Goal: Task Accomplishment & Management: Use online tool/utility

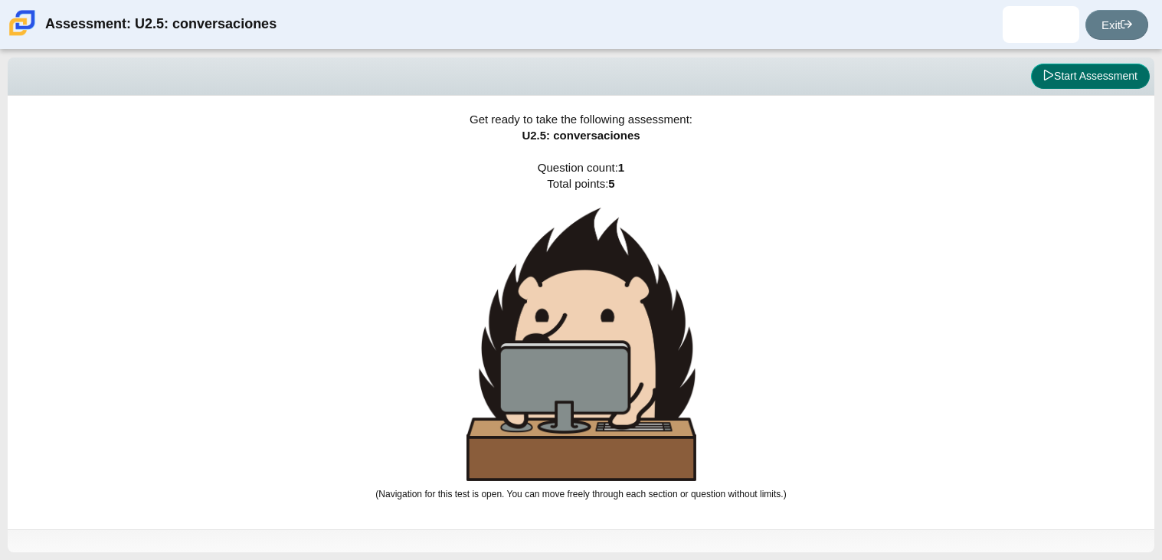
click at [1099, 87] on button "Start Assessment" at bounding box center [1090, 77] width 119 height 26
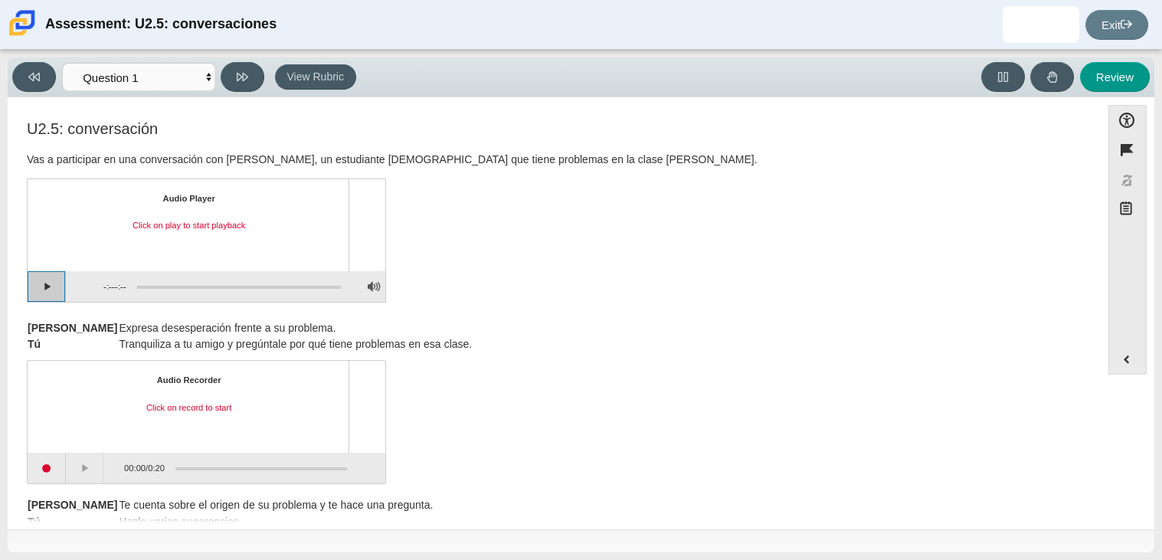
click at [49, 290] on button "Play" at bounding box center [47, 286] width 38 height 31
click at [50, 288] on button "Pause playback" at bounding box center [47, 286] width 38 height 31
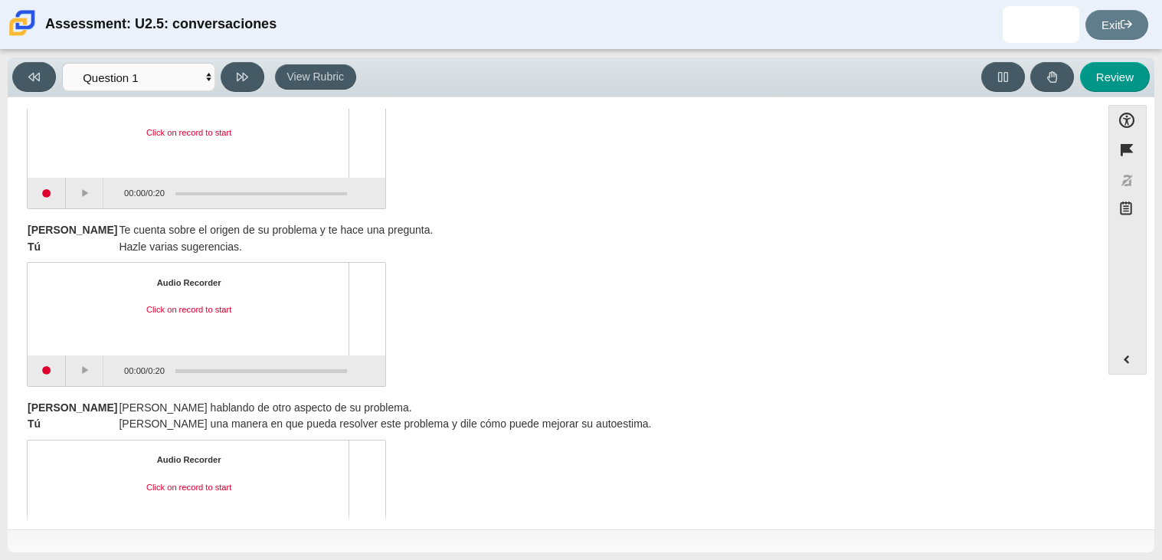
scroll to position [276, 0]
click at [39, 369] on button "Start recording" at bounding box center [47, 370] width 38 height 31
click at [46, 367] on button "Stop recording" at bounding box center [47, 370] width 38 height 31
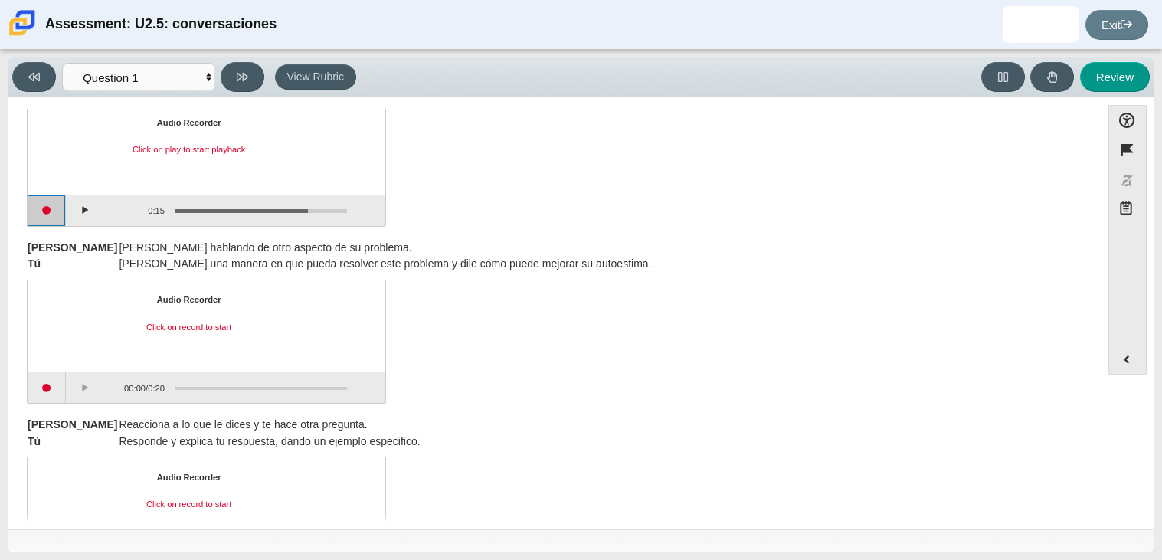
scroll to position [448, 0]
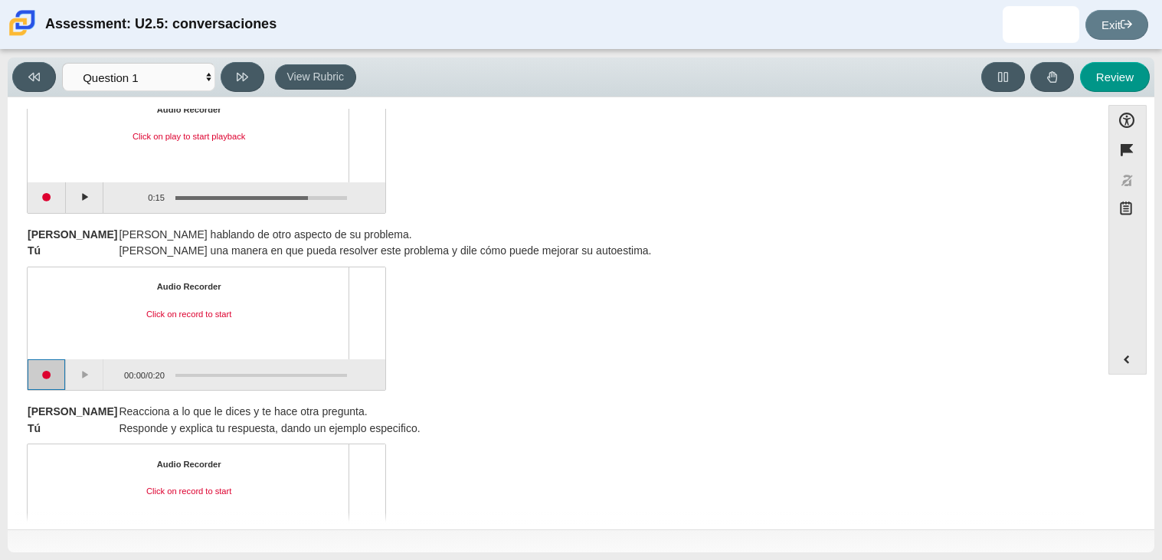
click at [50, 372] on button "Start recording" at bounding box center [47, 374] width 38 height 31
click at [51, 374] on button "Stop recording" at bounding box center [47, 374] width 38 height 31
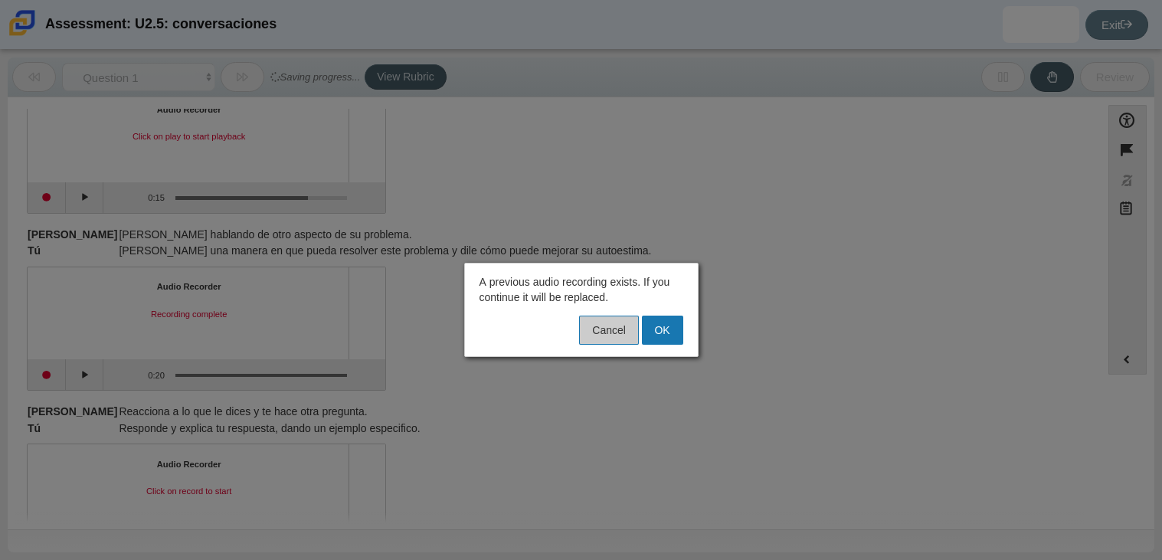
click at [606, 332] on button "Cancel" at bounding box center [608, 329] width 59 height 29
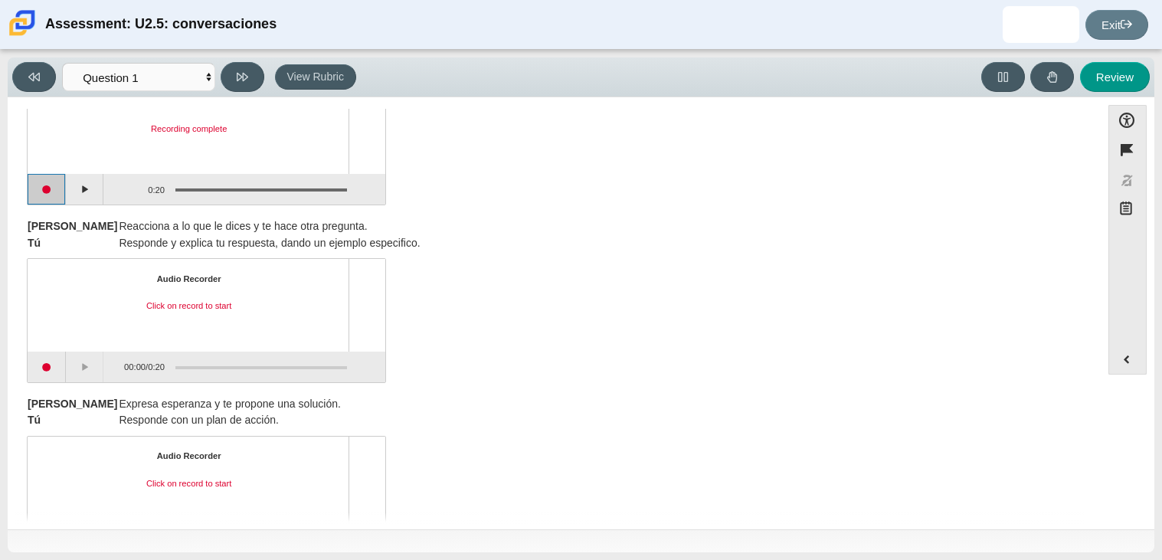
scroll to position [632, 0]
click at [45, 363] on button "Start recording" at bounding box center [47, 367] width 38 height 31
click at [54, 368] on button "Stop recording" at bounding box center [47, 367] width 38 height 31
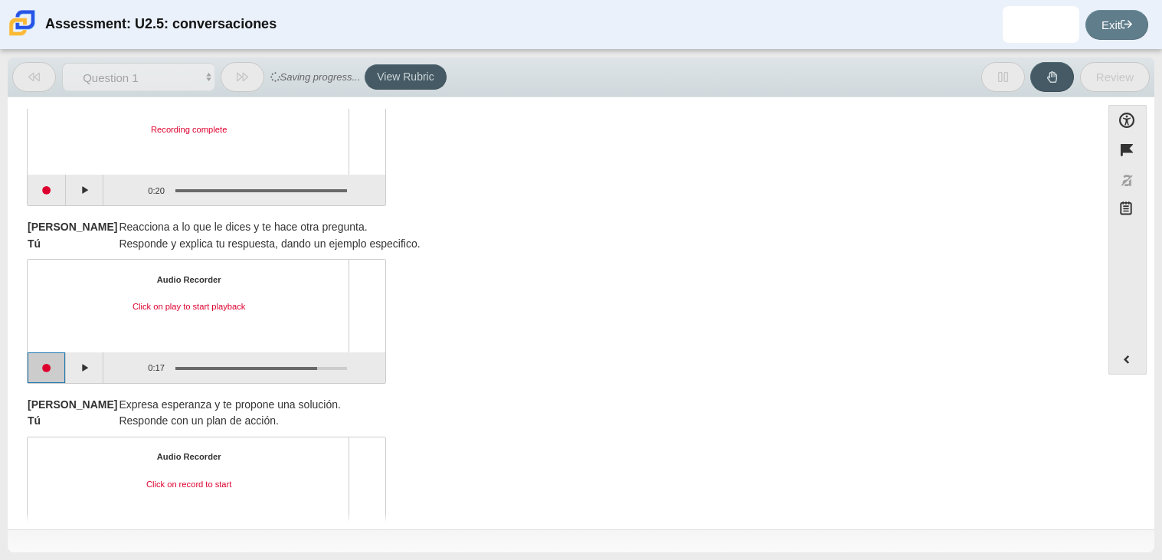
scroll to position [690, 0]
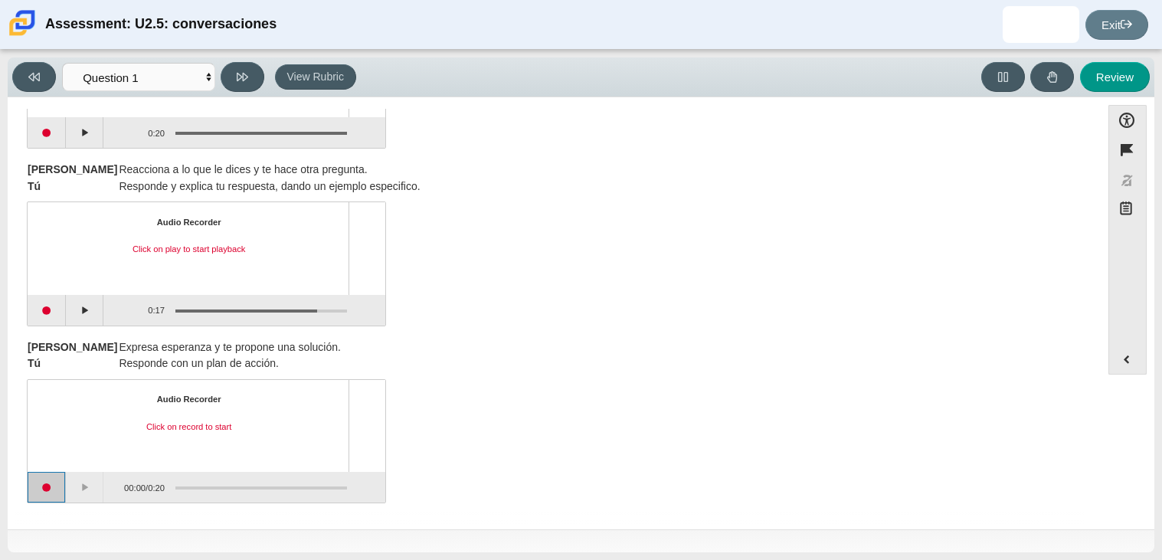
click at [39, 495] on button "Start recording" at bounding box center [47, 487] width 38 height 31
click at [51, 492] on button "Stop recording" at bounding box center [47, 487] width 38 height 31
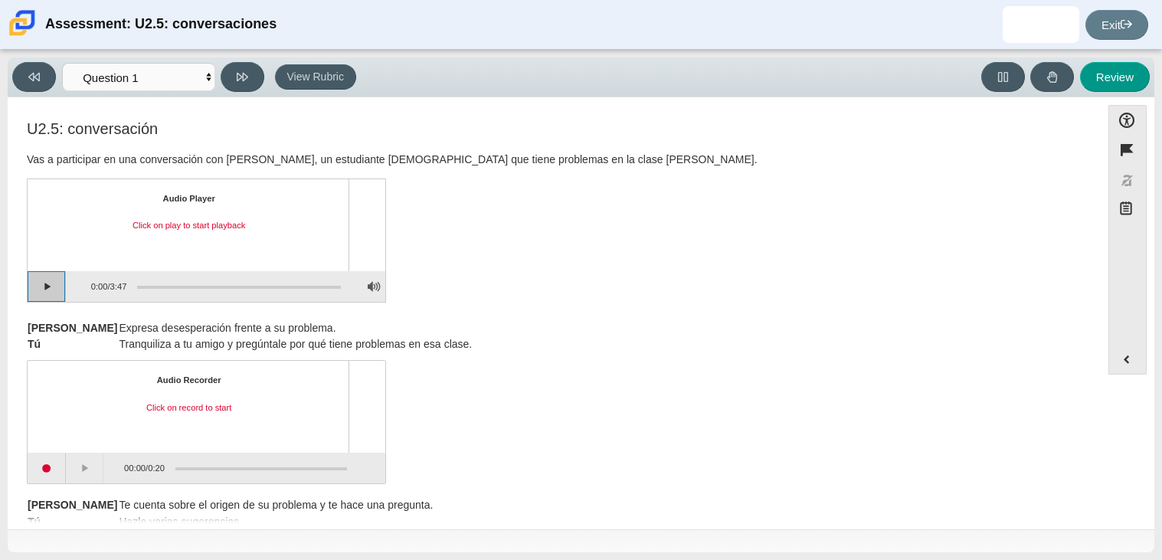
click at [44, 279] on button "Play" at bounding box center [47, 286] width 38 height 31
click at [44, 283] on button "Pause playback" at bounding box center [47, 286] width 38 height 31
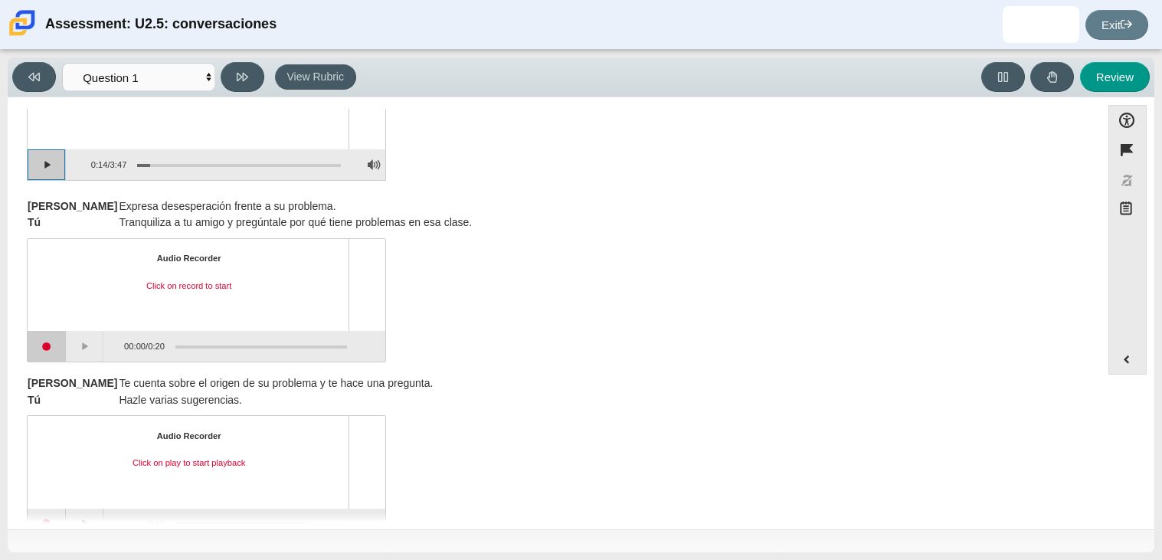
scroll to position [121, 0]
click at [46, 348] on button "Start recording" at bounding box center [47, 347] width 38 height 31
click at [42, 349] on button "Stop recording" at bounding box center [47, 347] width 38 height 31
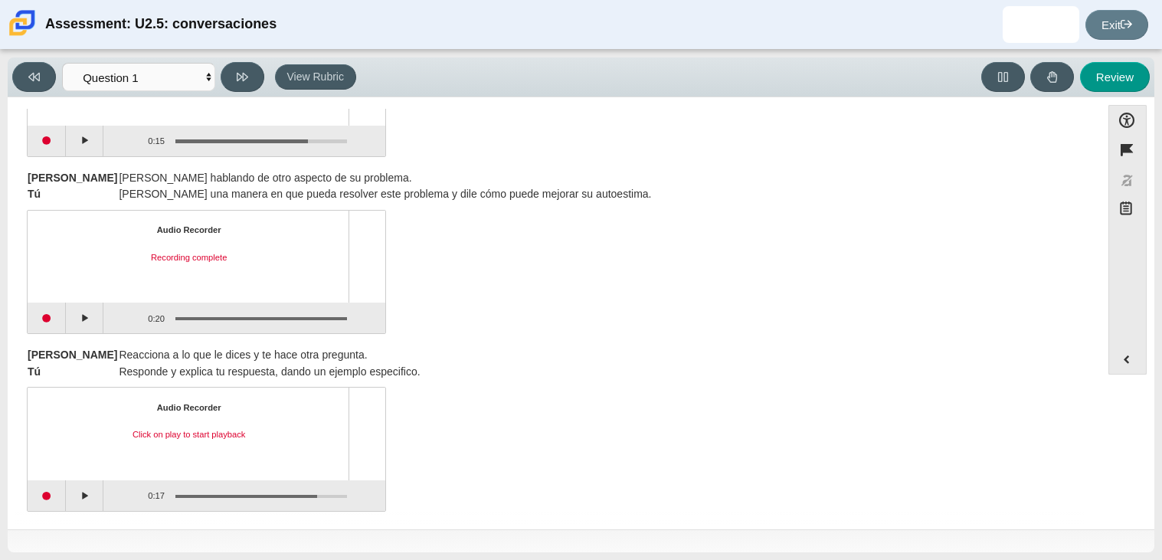
scroll to position [690, 0]
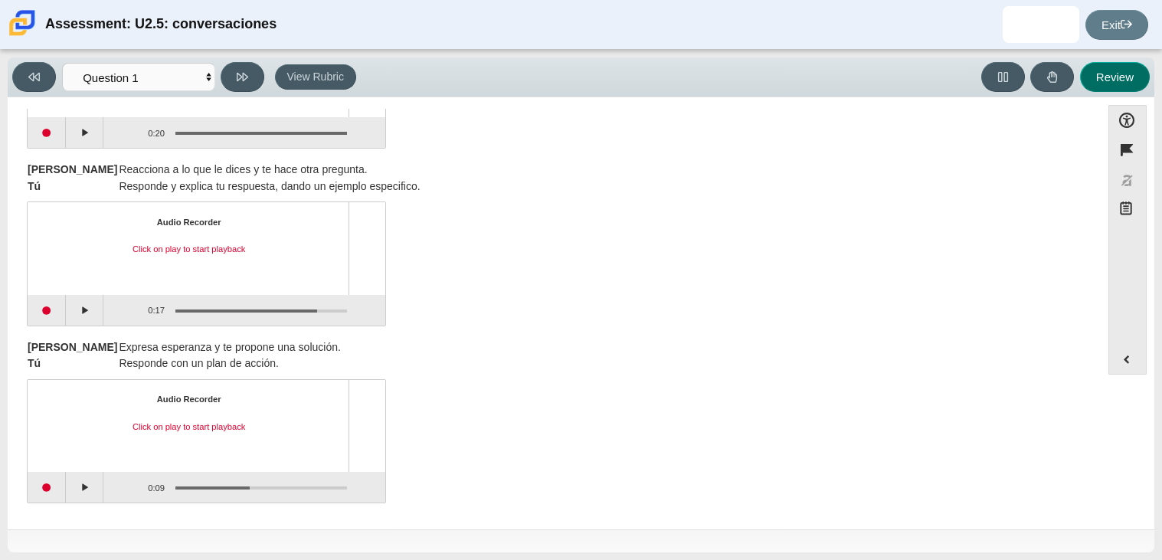
click at [1106, 79] on button "Review" at bounding box center [1115, 77] width 70 height 30
select select "review"
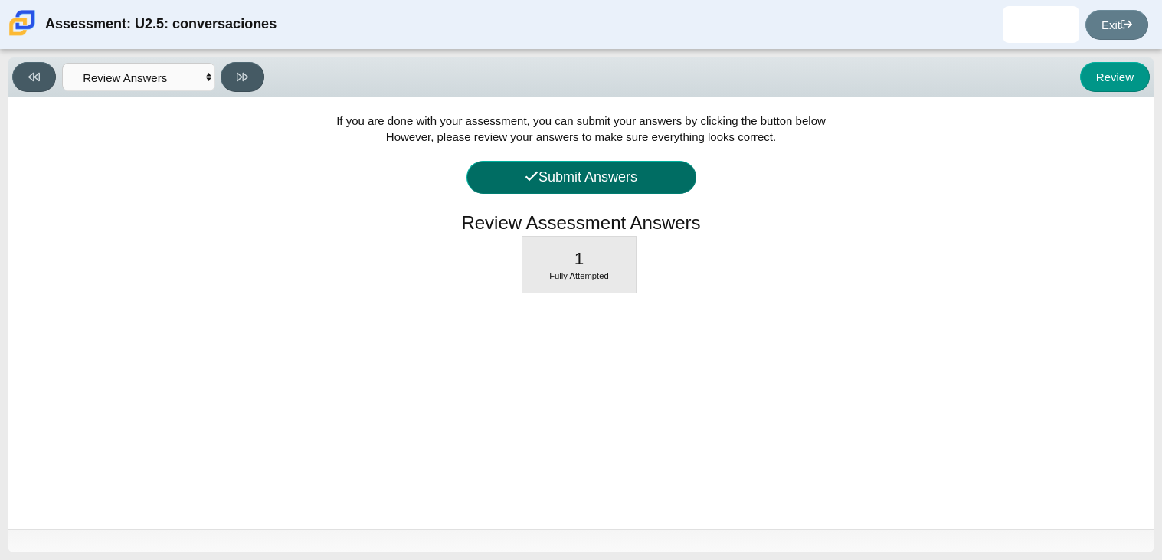
click at [564, 183] on button "Submit Answers" at bounding box center [581, 177] width 230 height 33
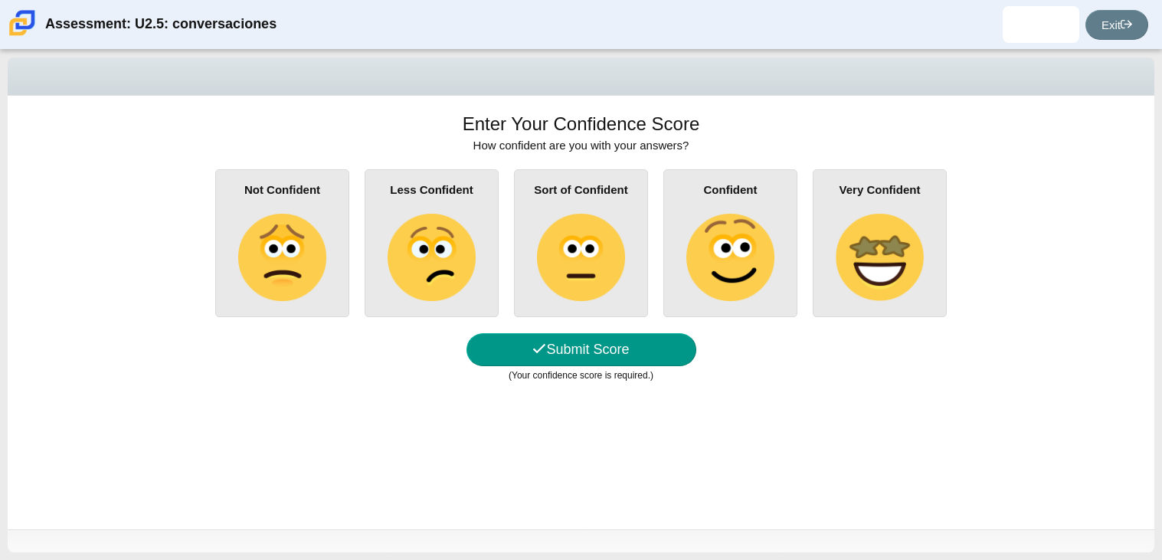
click at [444, 231] on img at bounding box center [430, 257] width 87 height 87
click at [0, 0] on input "Less Confident" at bounding box center [0, 0] width 0 height 0
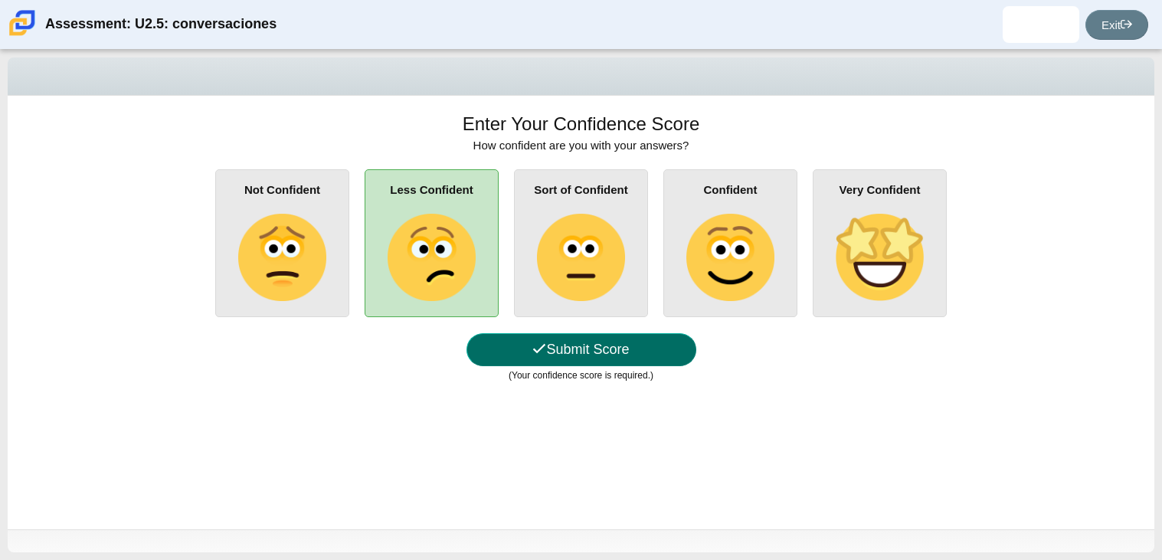
click at [561, 345] on button "Submit Score" at bounding box center [581, 349] width 230 height 33
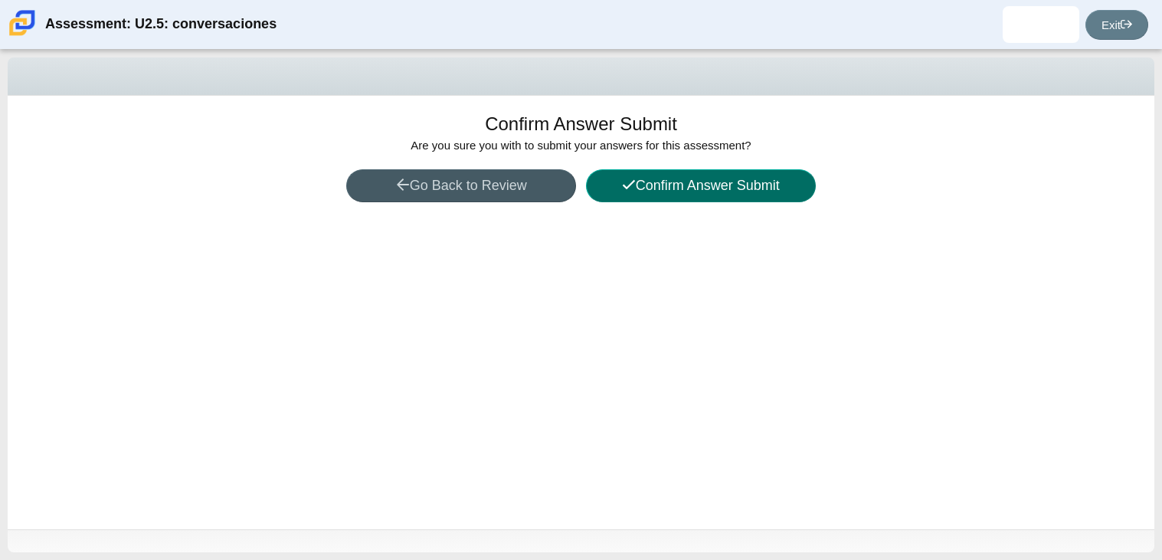
click at [664, 177] on button "Confirm Answer Submit" at bounding box center [701, 185] width 230 height 33
